Goal: Task Accomplishment & Management: Manage account settings

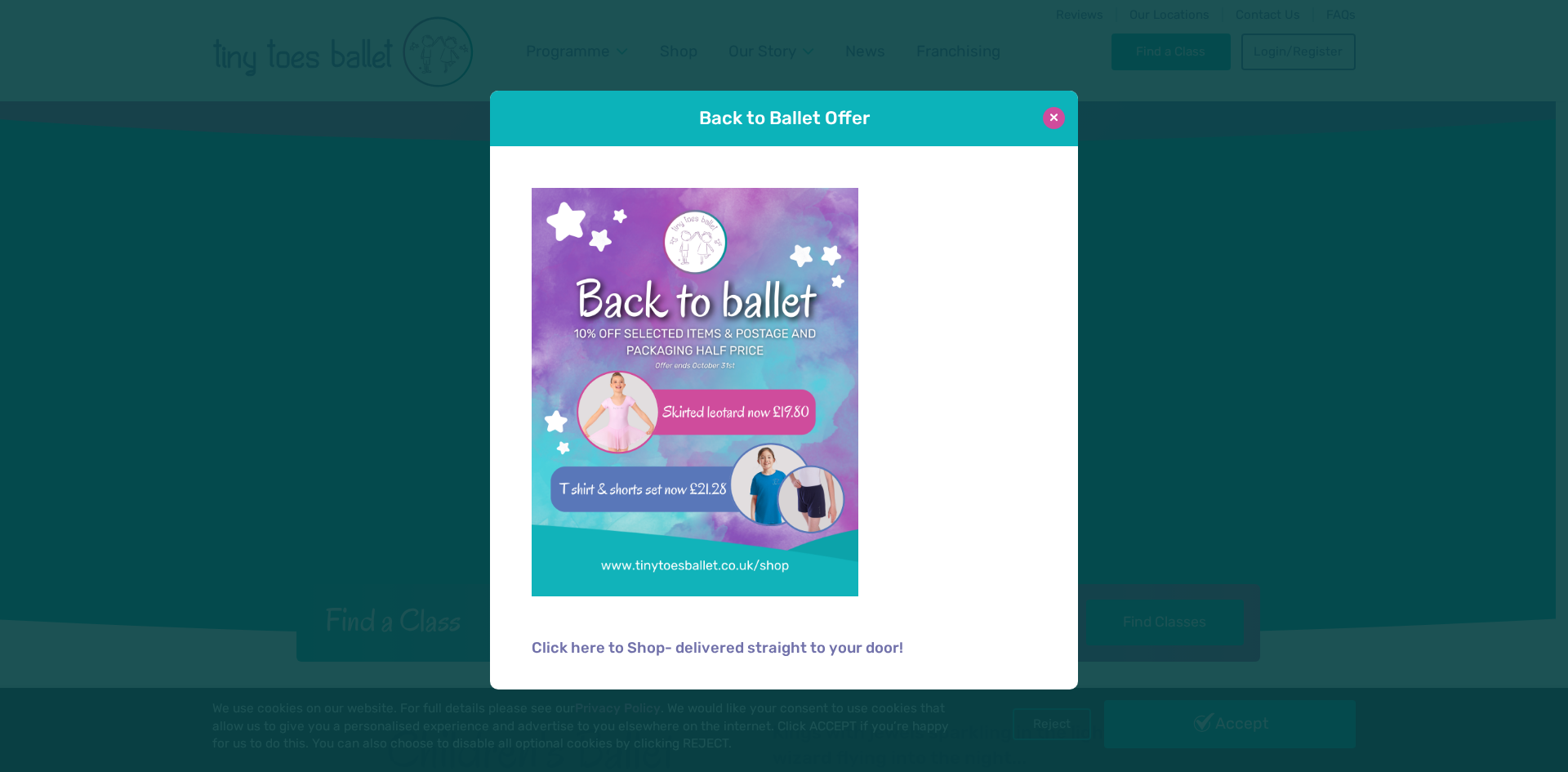
click at [1055, 109] on button at bounding box center [1053, 117] width 22 height 22
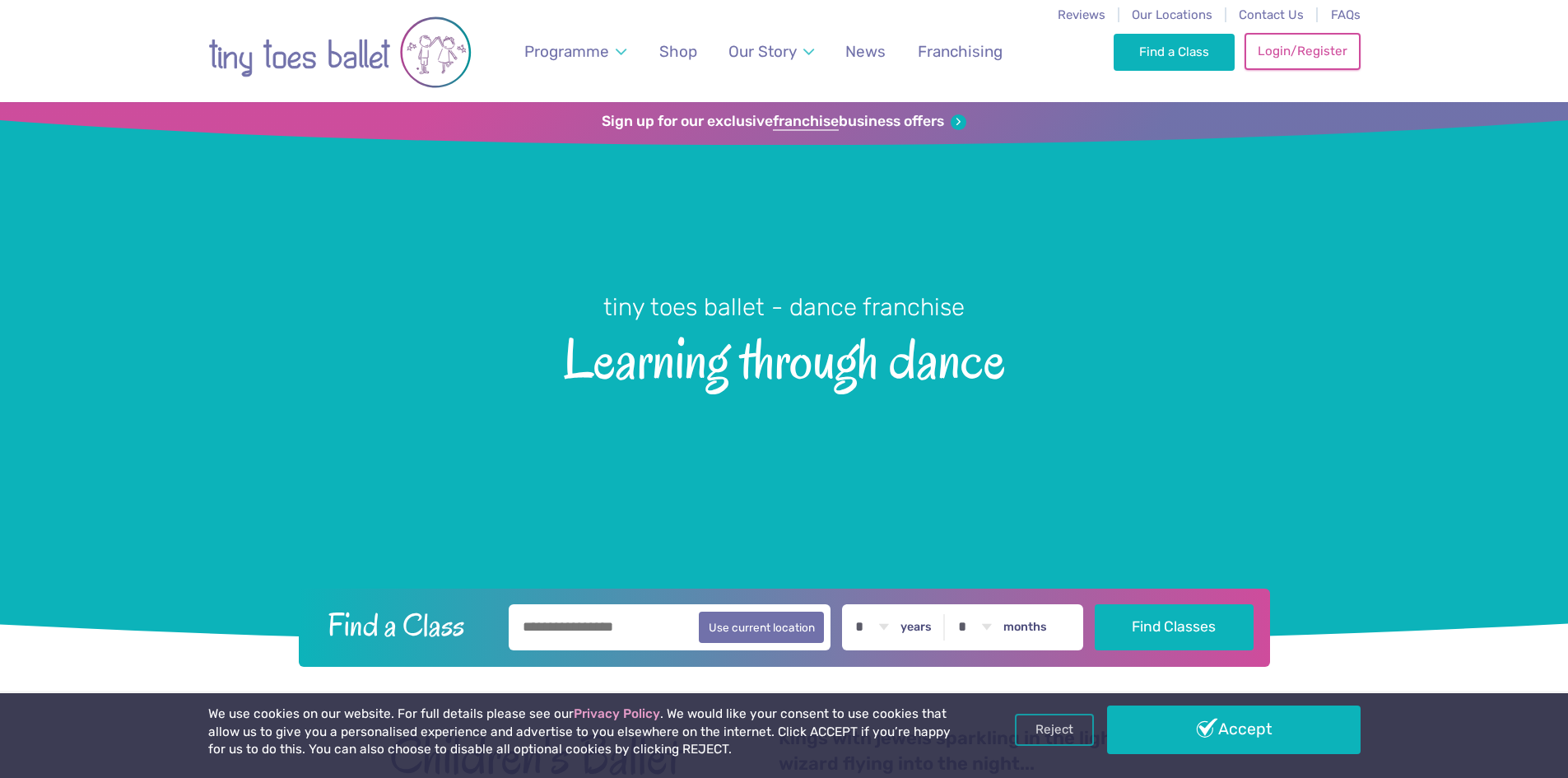
click at [1292, 56] on link "Login/Register" at bounding box center [1302, 50] width 115 height 36
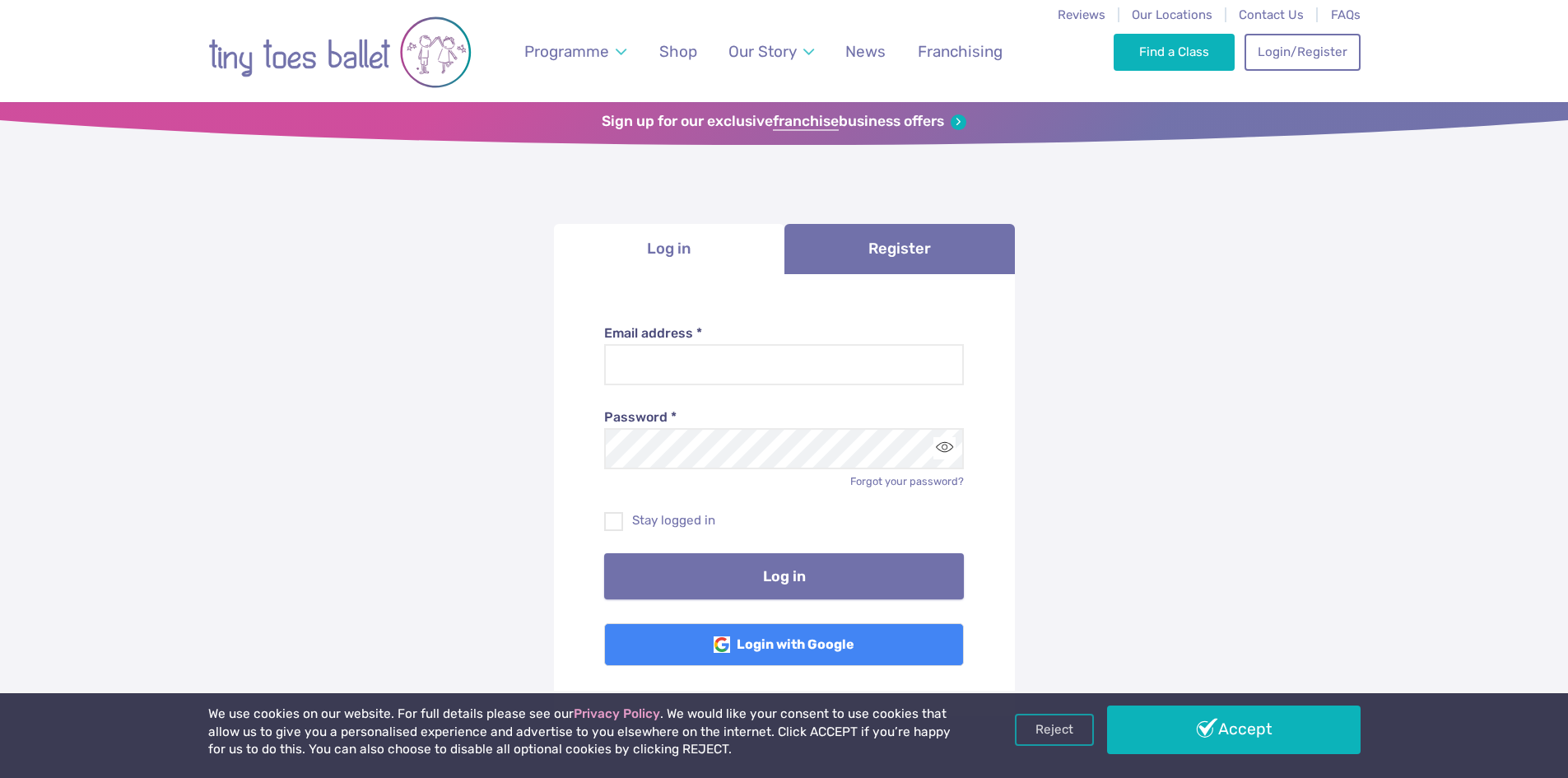
type input "**********"
click at [745, 587] on button "Log in" at bounding box center [784, 576] width 359 height 46
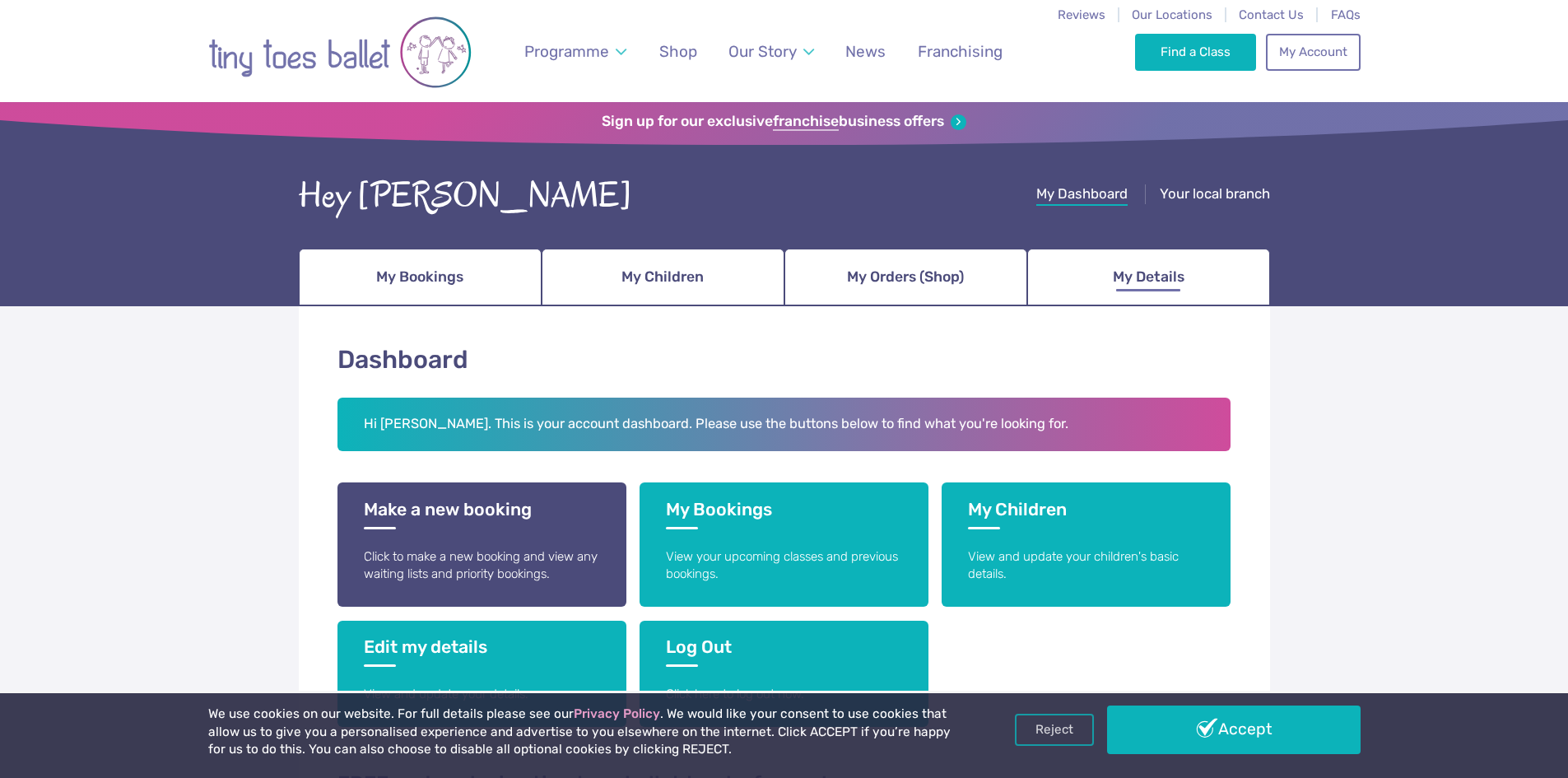
click at [1132, 279] on span "My Details" at bounding box center [1148, 277] width 71 height 29
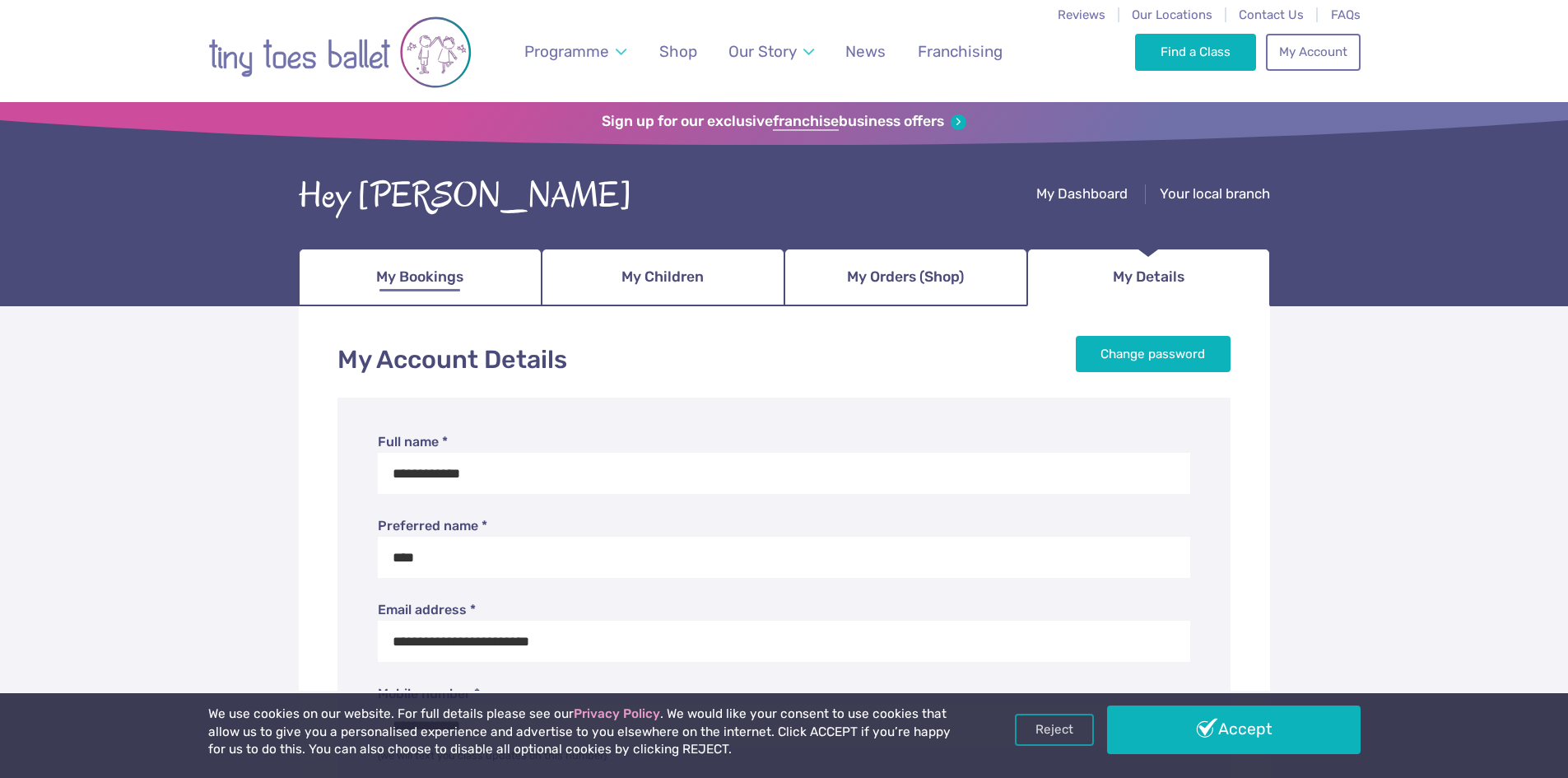
click at [425, 268] on span "My Bookings" at bounding box center [419, 277] width 87 height 29
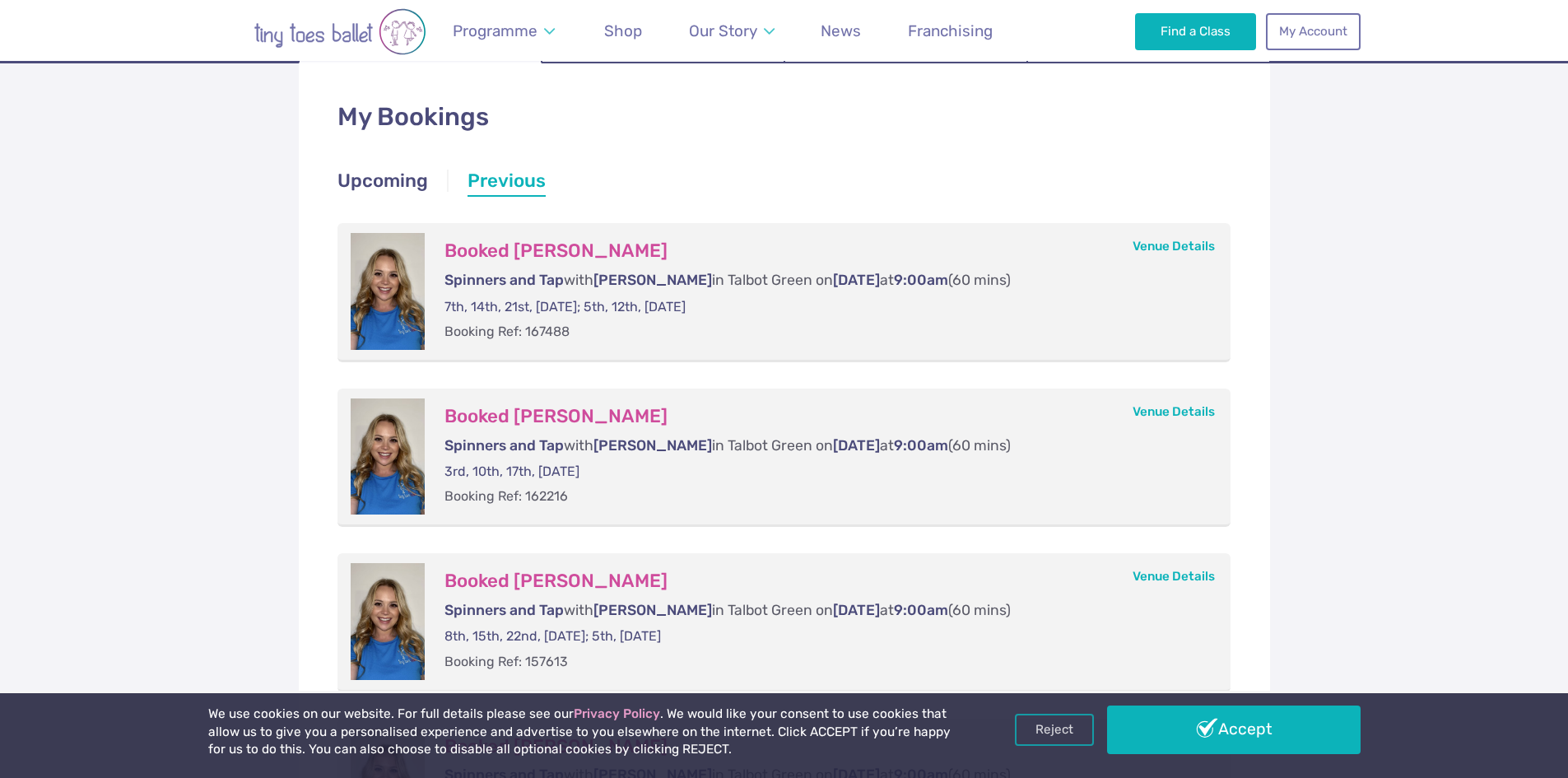
scroll to position [82, 0]
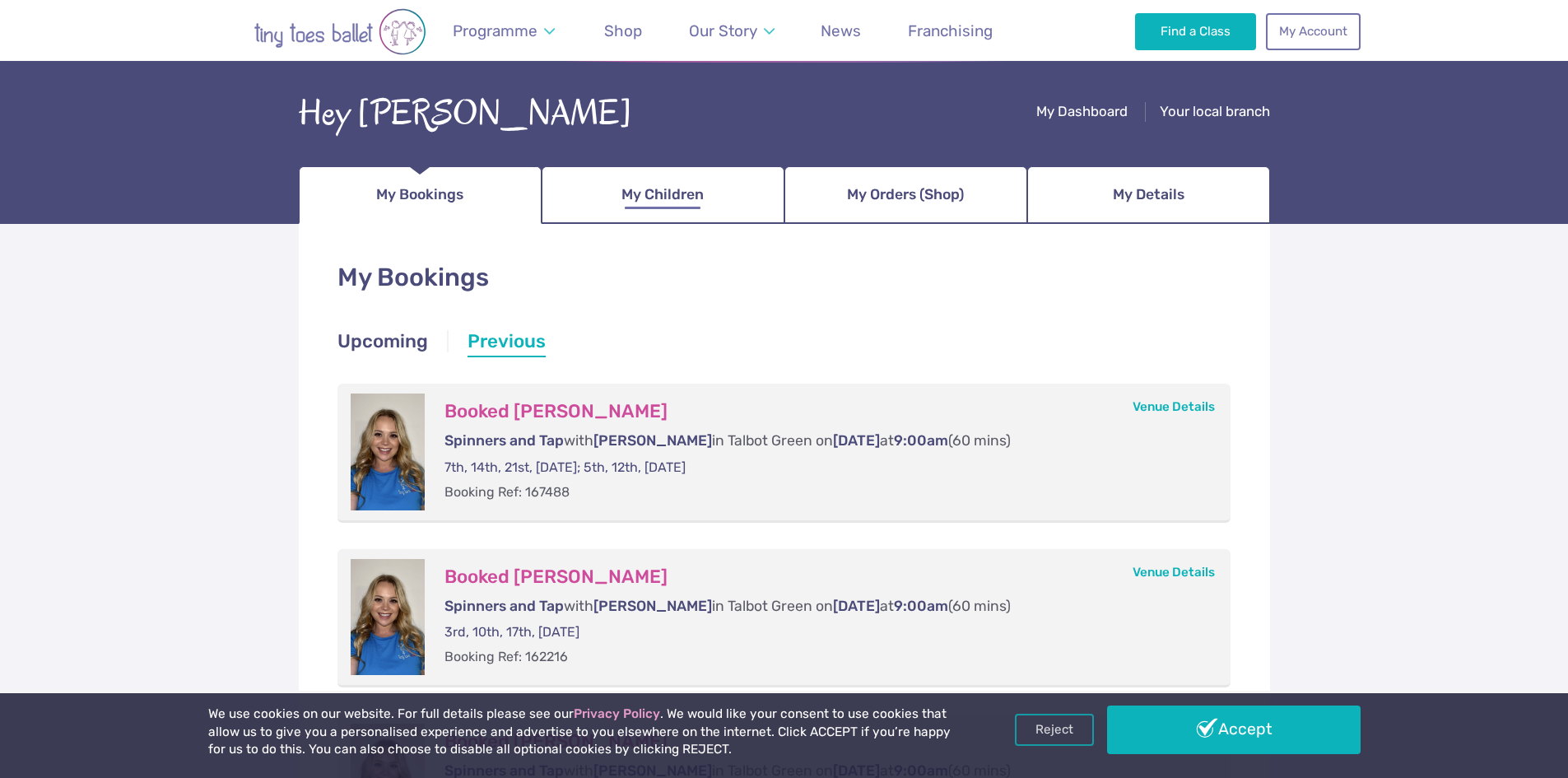
click at [652, 185] on span "My Children" at bounding box center [662, 195] width 82 height 29
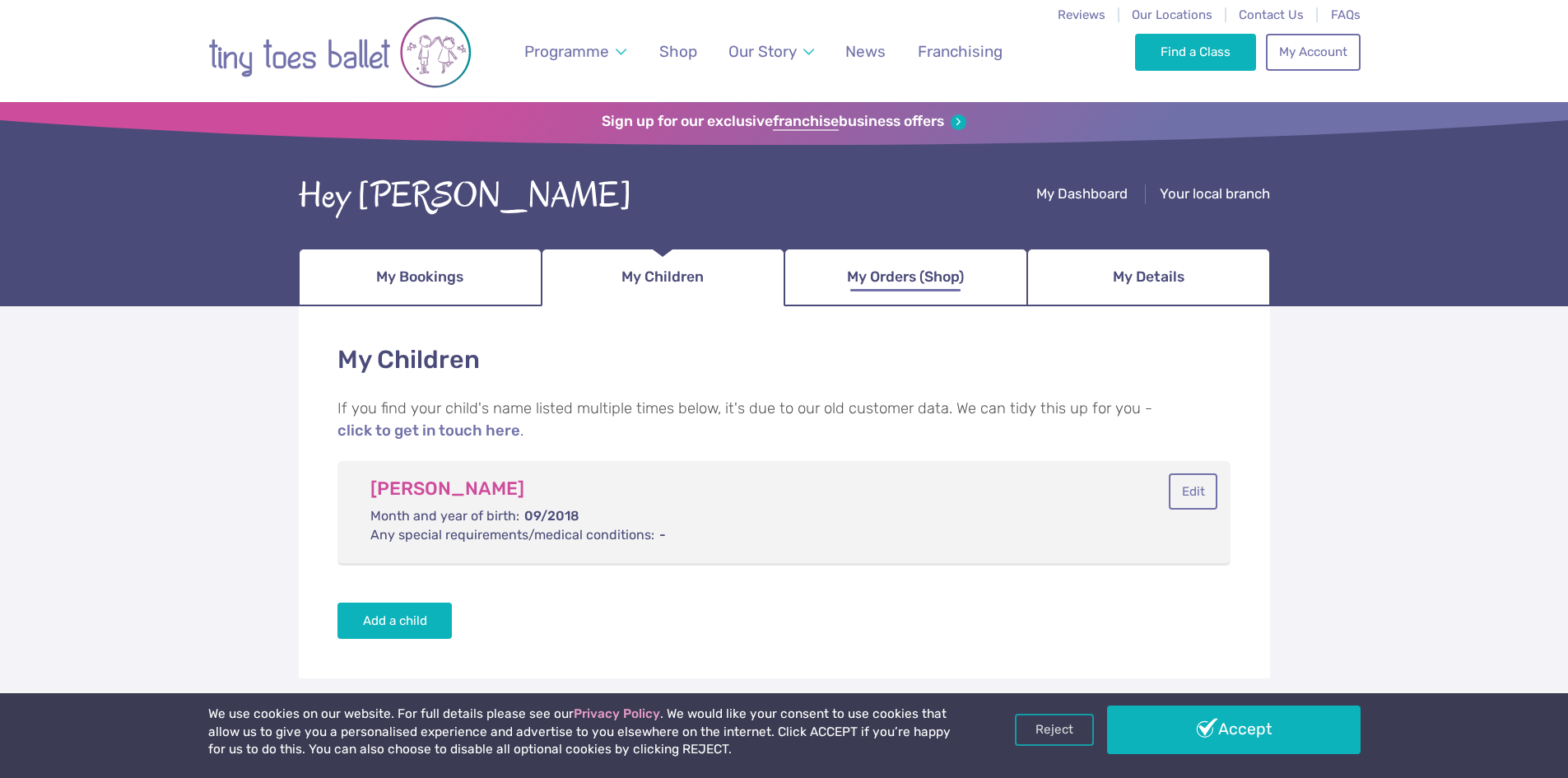
click at [873, 280] on span "My Orders (Shop)" at bounding box center [905, 277] width 117 height 29
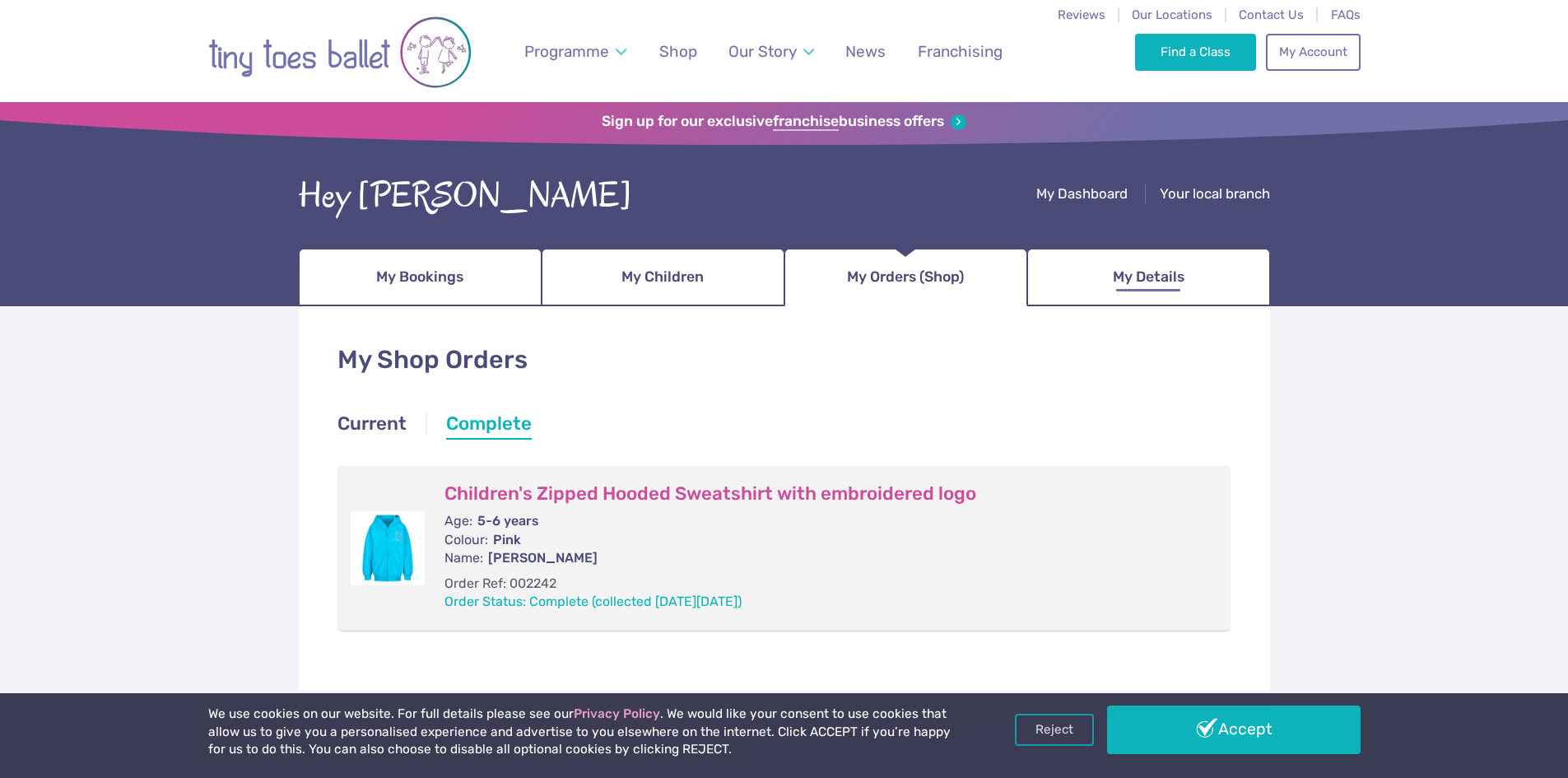
click at [1131, 278] on span "My Details" at bounding box center [1148, 277] width 71 height 29
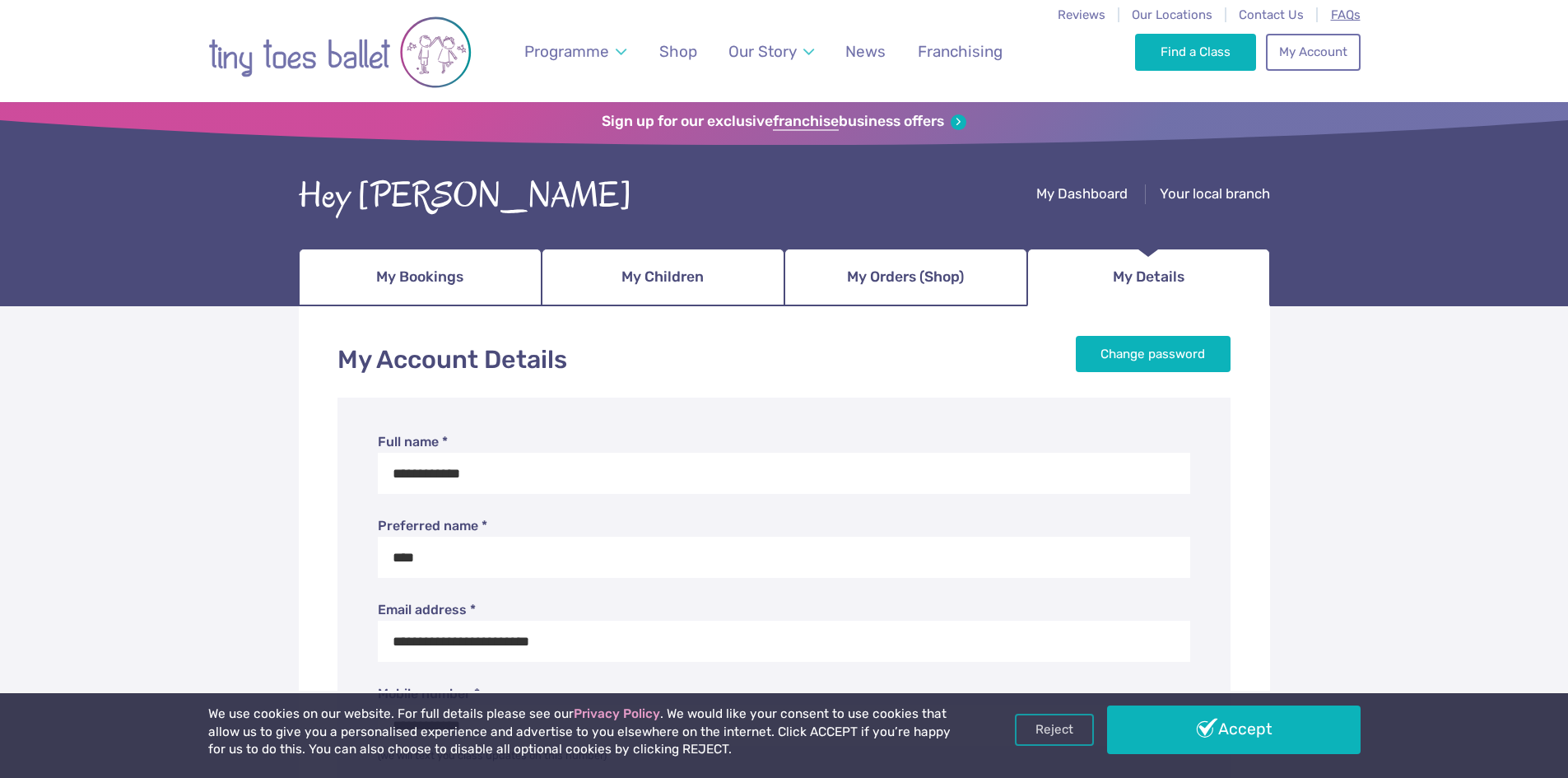
click at [1348, 12] on span "FAQs" at bounding box center [1346, 14] width 30 height 15
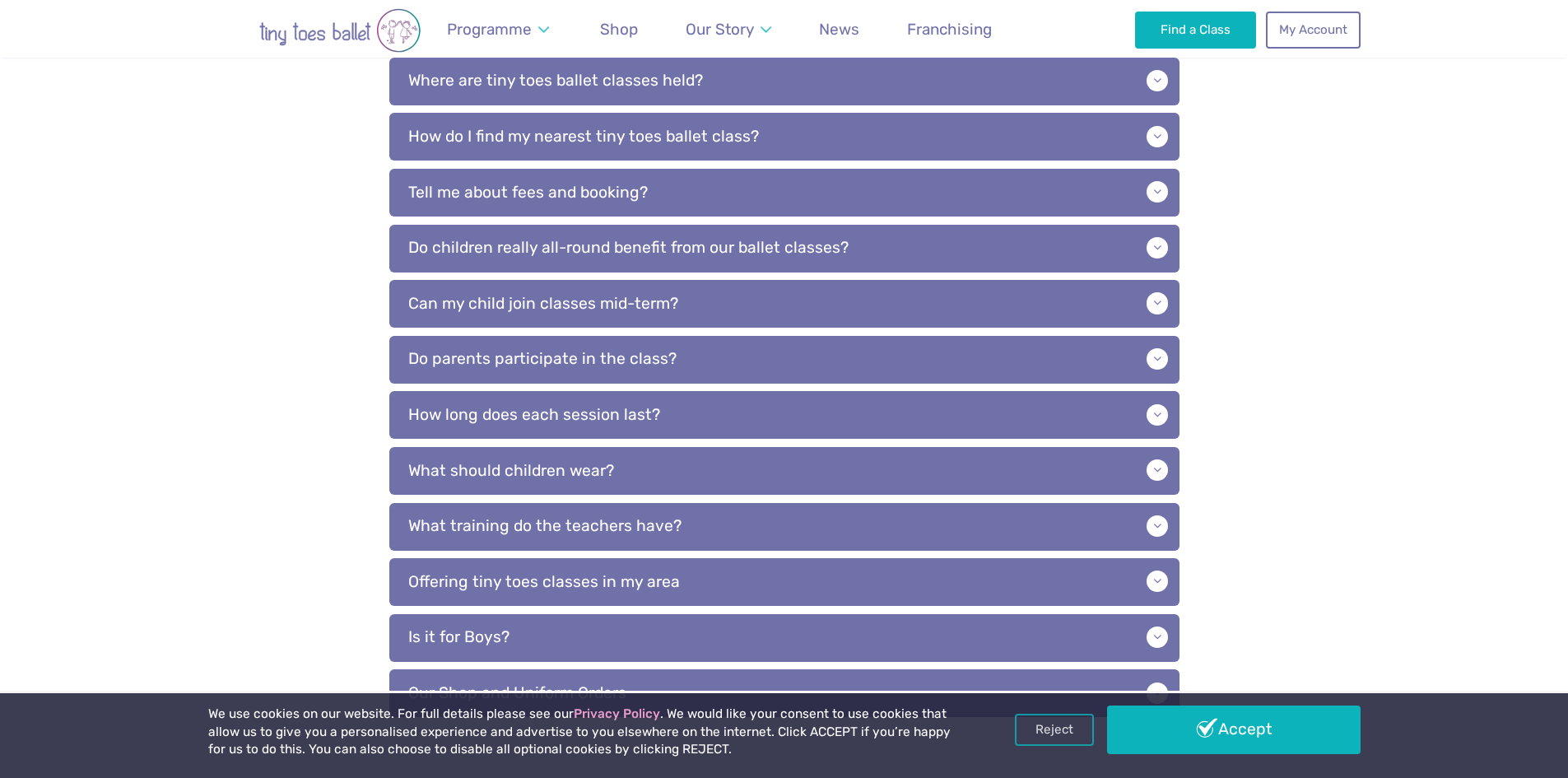
scroll to position [502, 0]
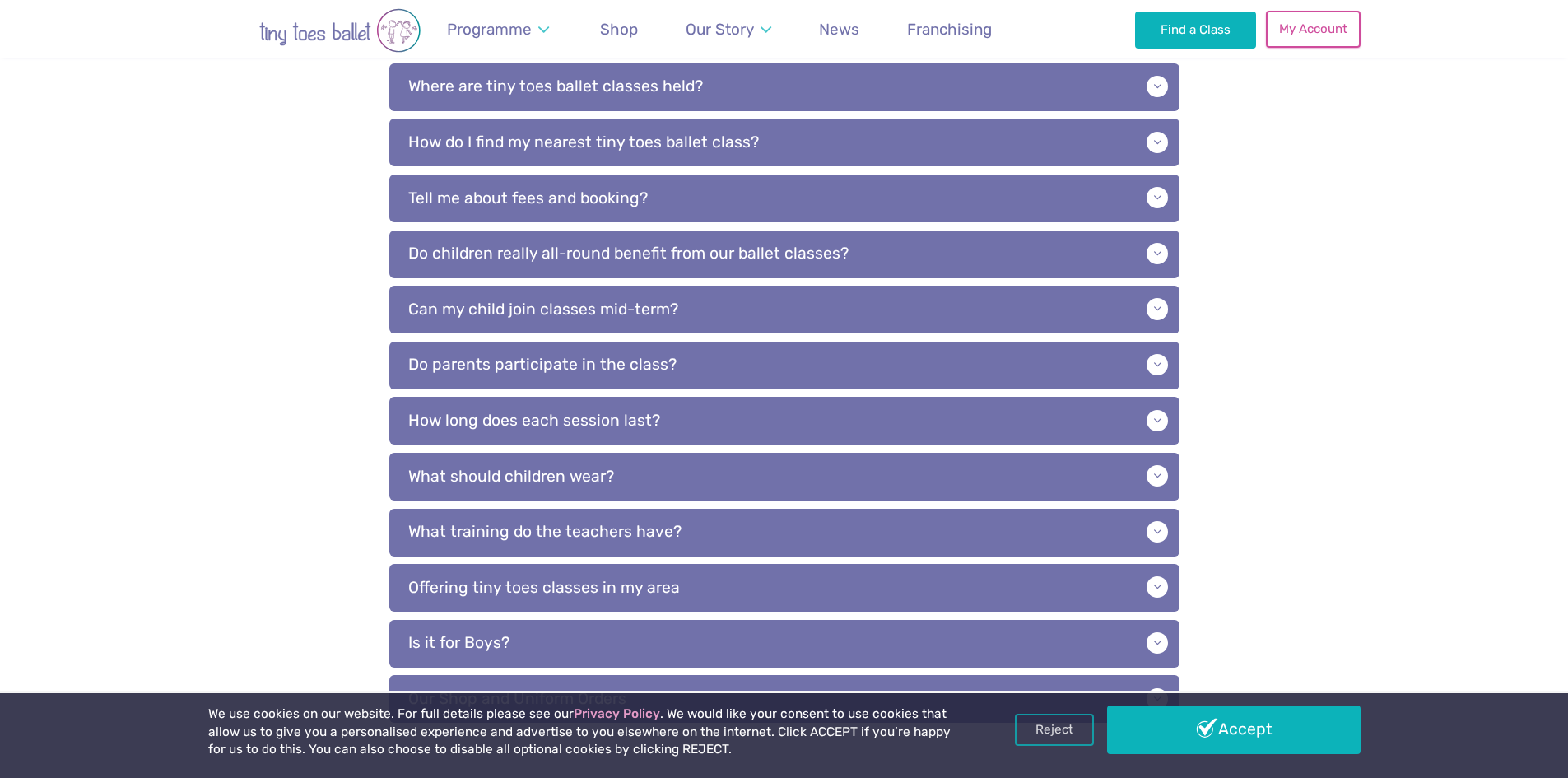
click at [1320, 32] on link "My Account" at bounding box center [1313, 28] width 93 height 36
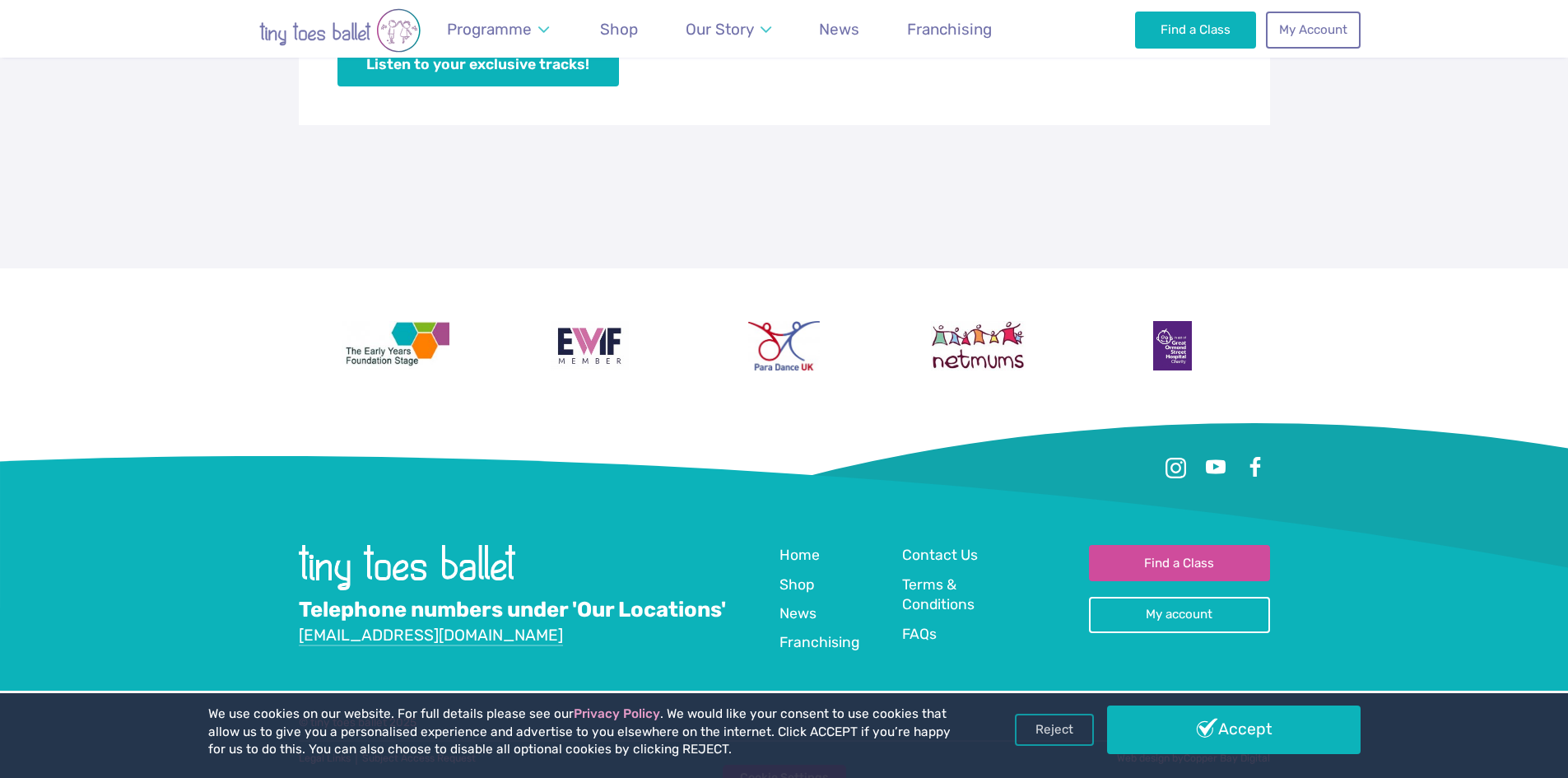
scroll to position [822, 0]
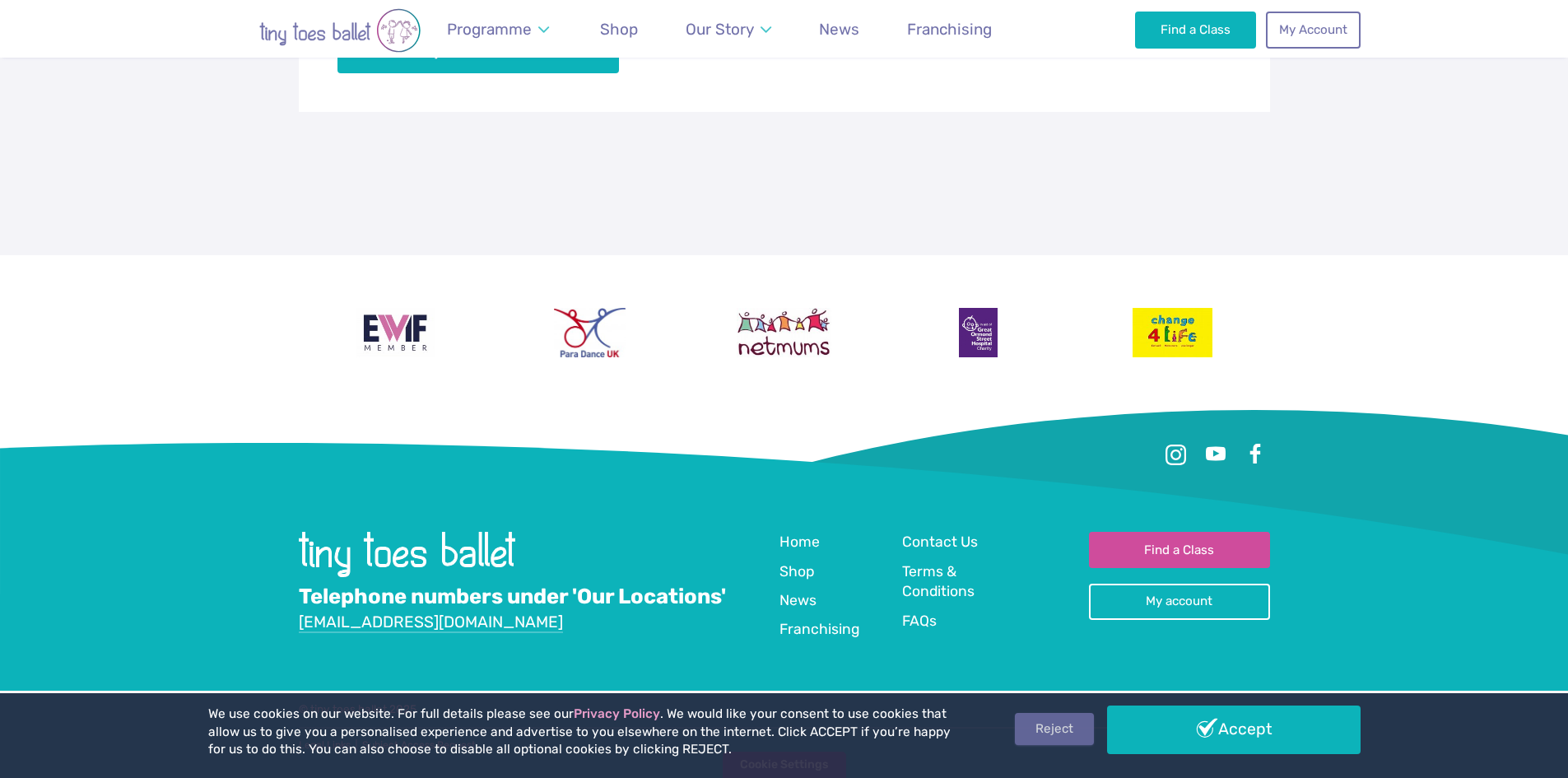
click at [1035, 734] on link "Reject" at bounding box center [1054, 728] width 79 height 31
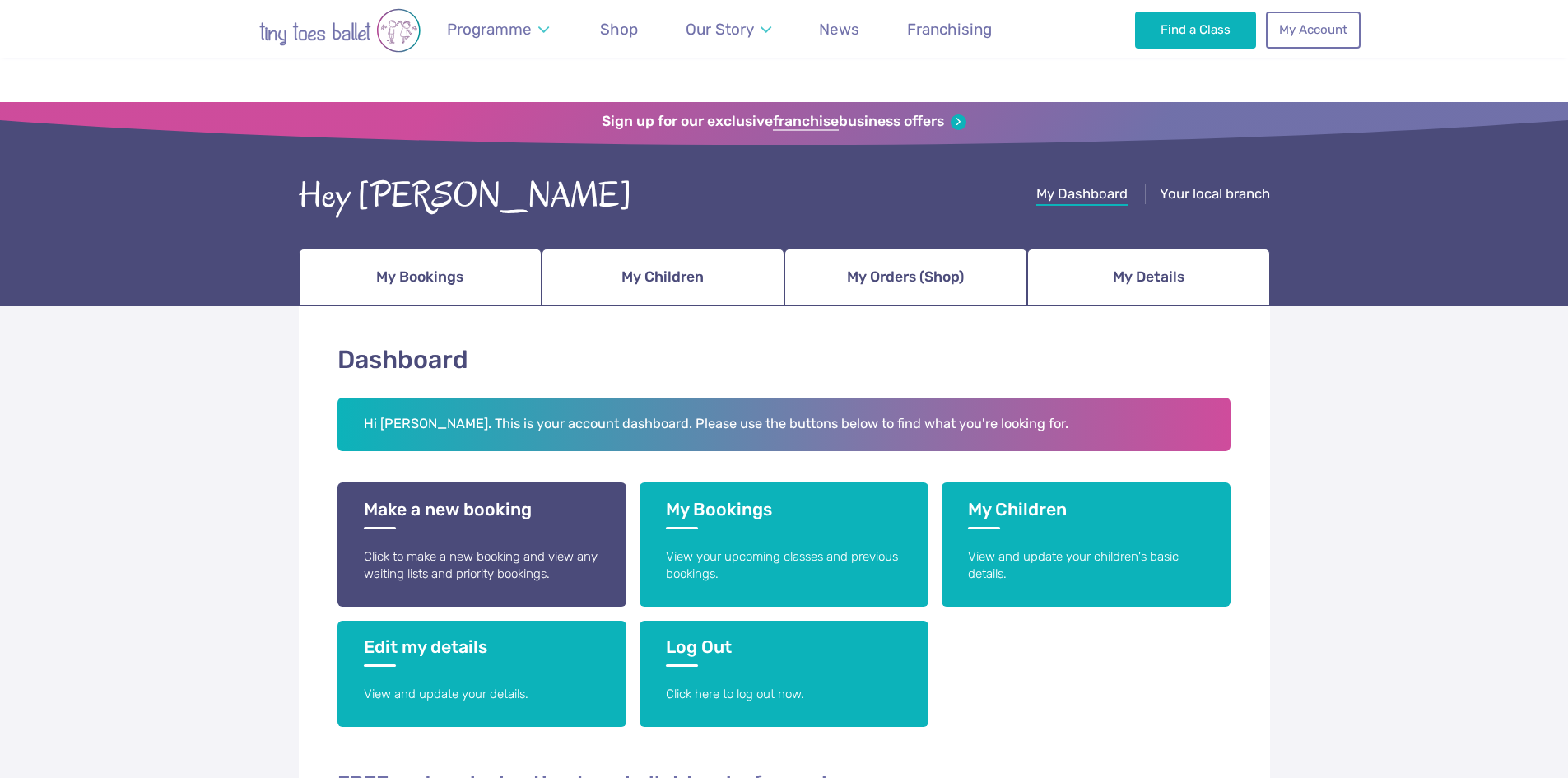
scroll to position [820, 0]
